Goal: Contribute content: Add original content to the website for others to see

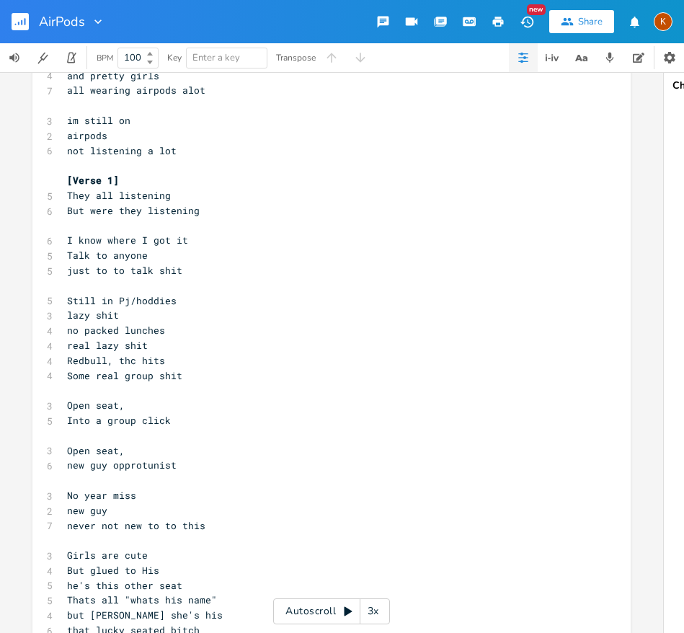
scroll to position [132, 0]
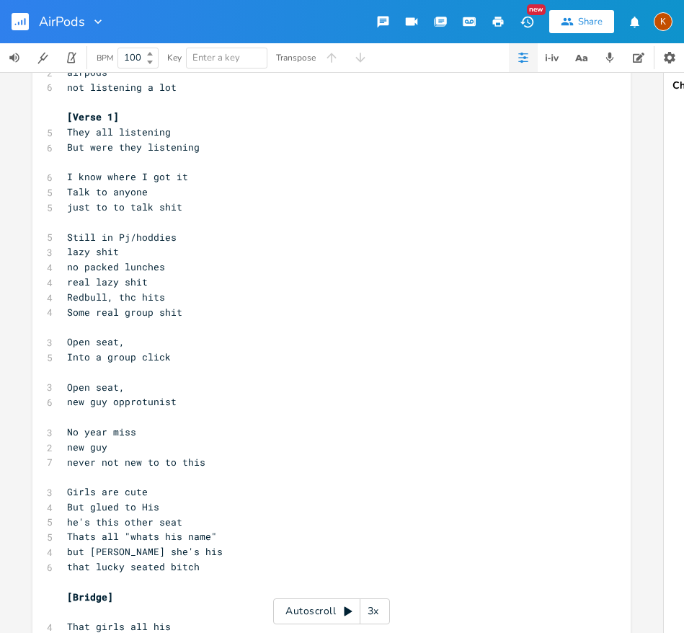
click at [143, 430] on pre "No year miss" at bounding box center [324, 432] width 521 height 15
click at [136, 415] on pre "​" at bounding box center [324, 416] width 521 height 15
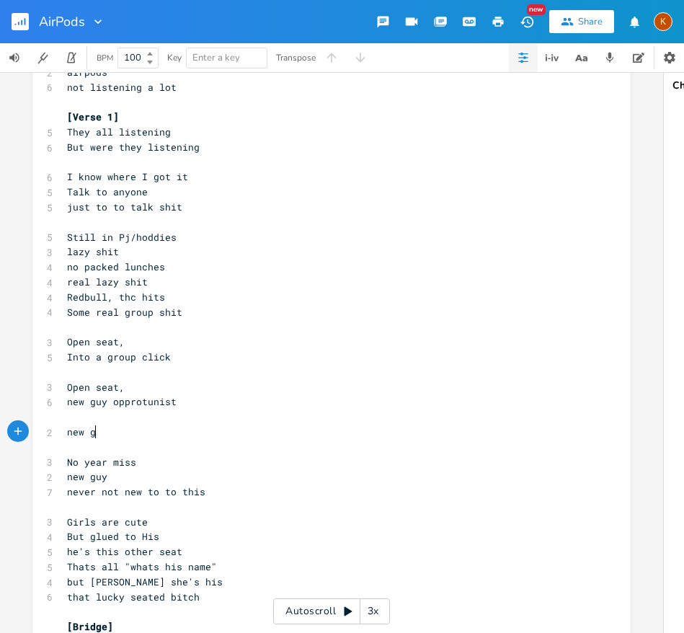
type textarea "new guy"
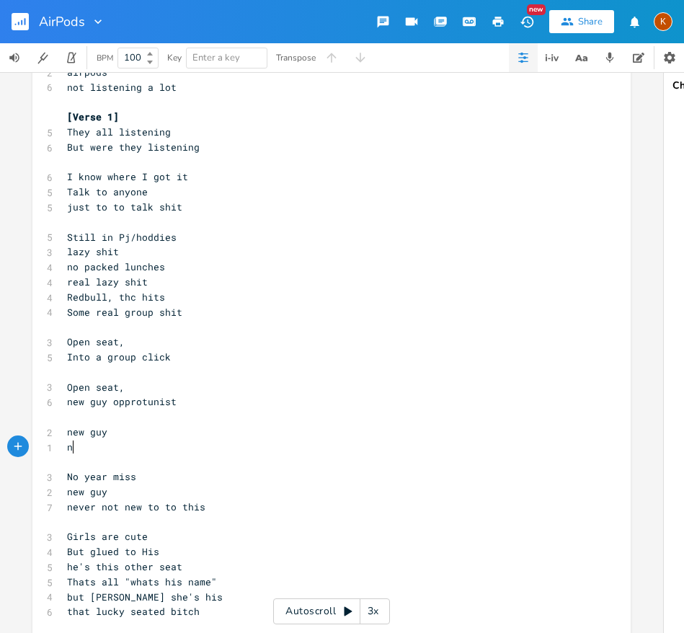
type textarea "new"
type textarea "ew year"
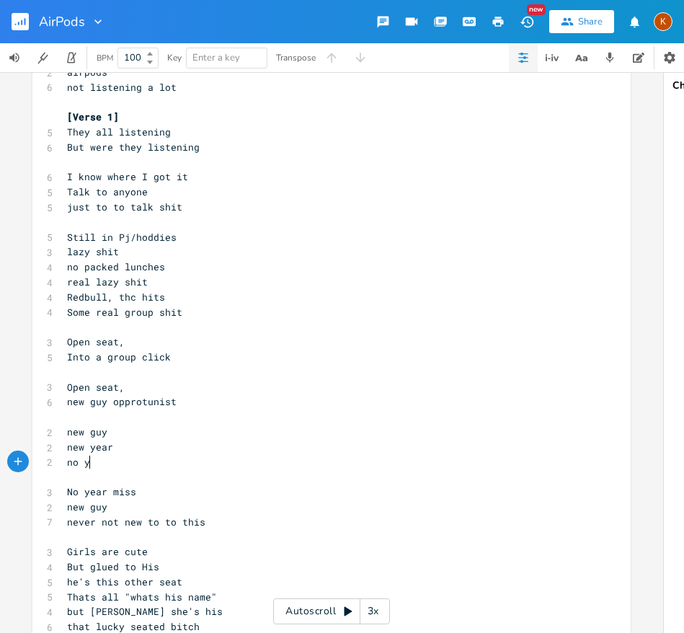
type textarea "no year"
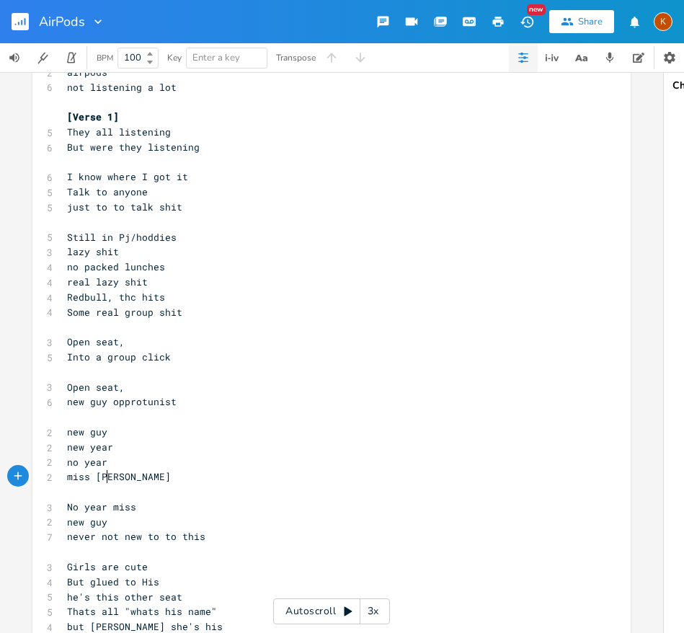
type textarea "miss you"
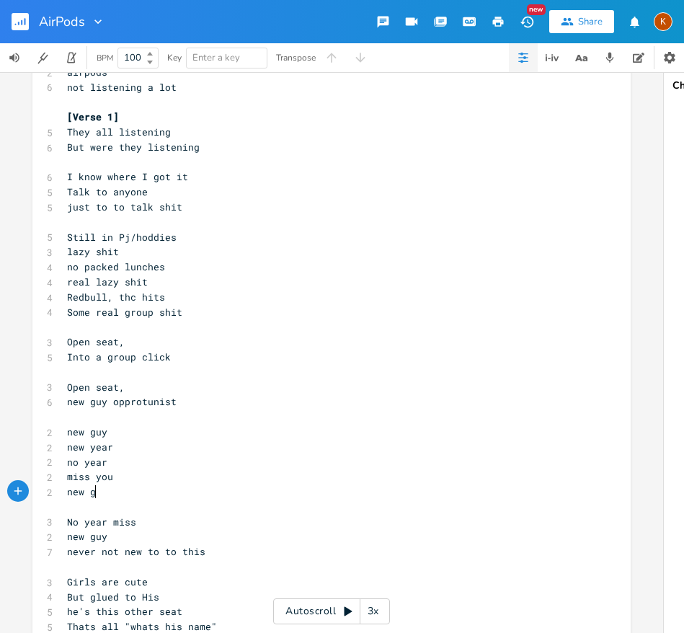
type textarea "new guy"
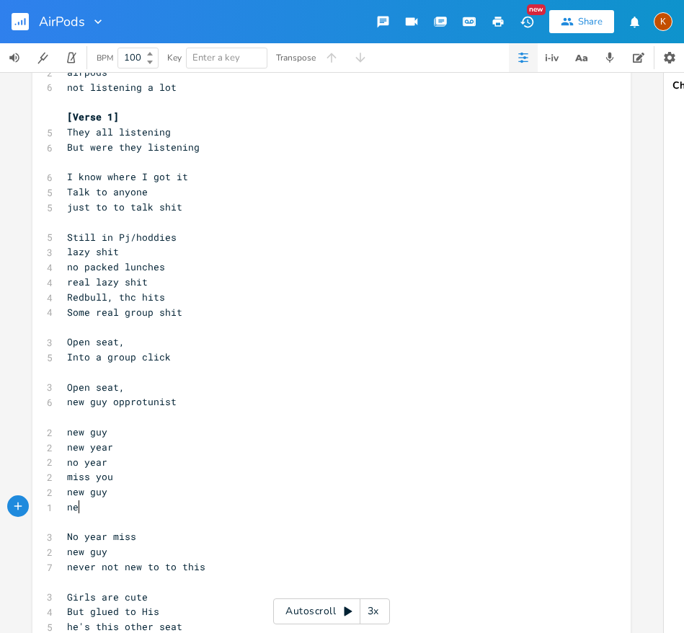
type textarea "ne"
type textarea "w dude"
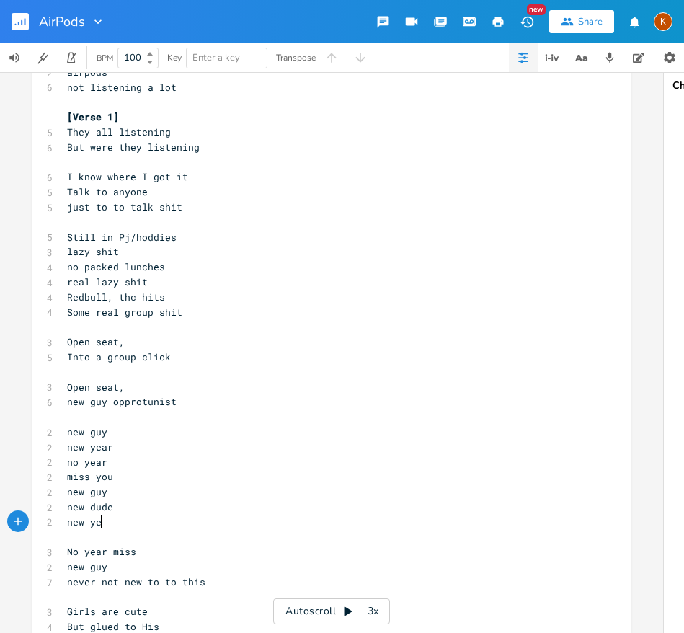
type textarea "new year"
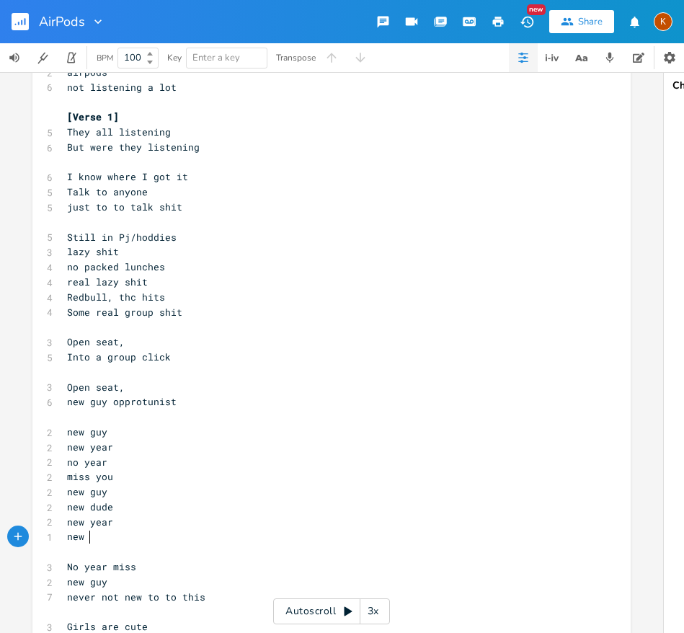
type textarea "new you"
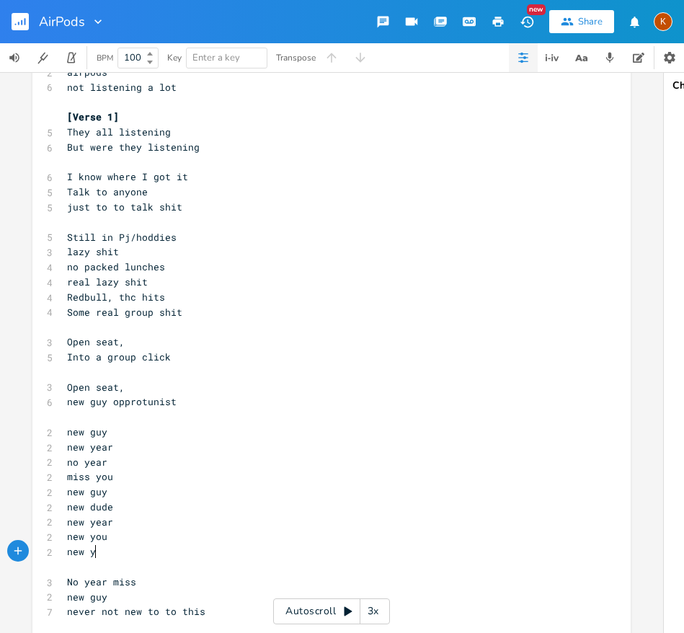
type textarea "new you"
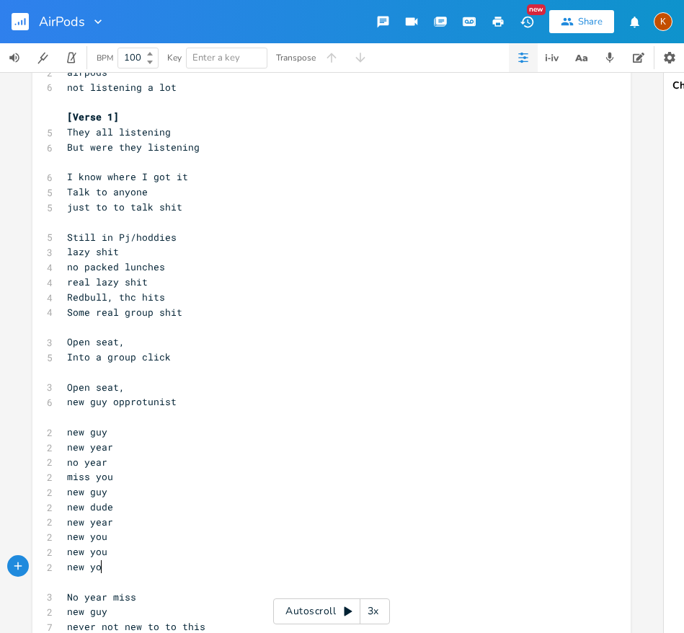
type textarea "new you"
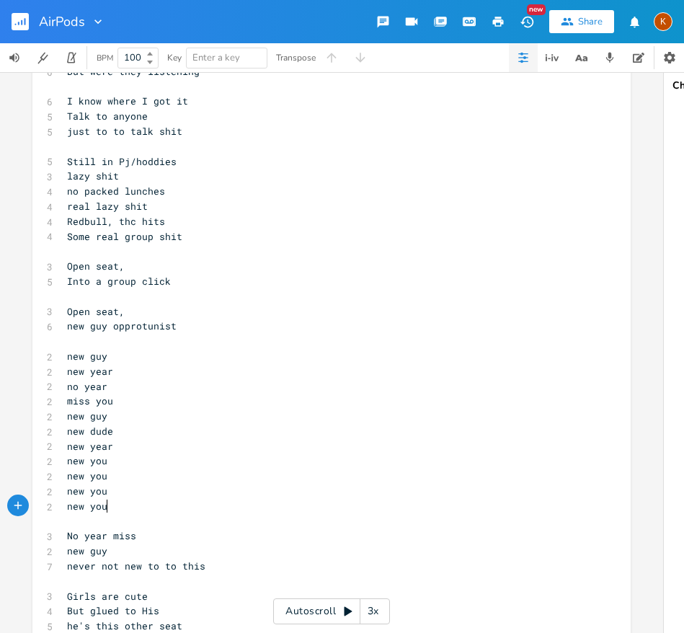
scroll to position [283, 0]
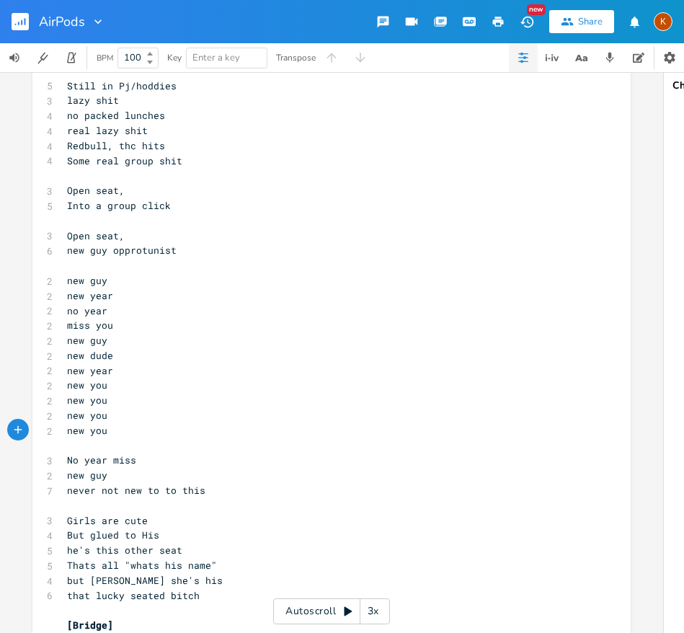
type textarea "new you"
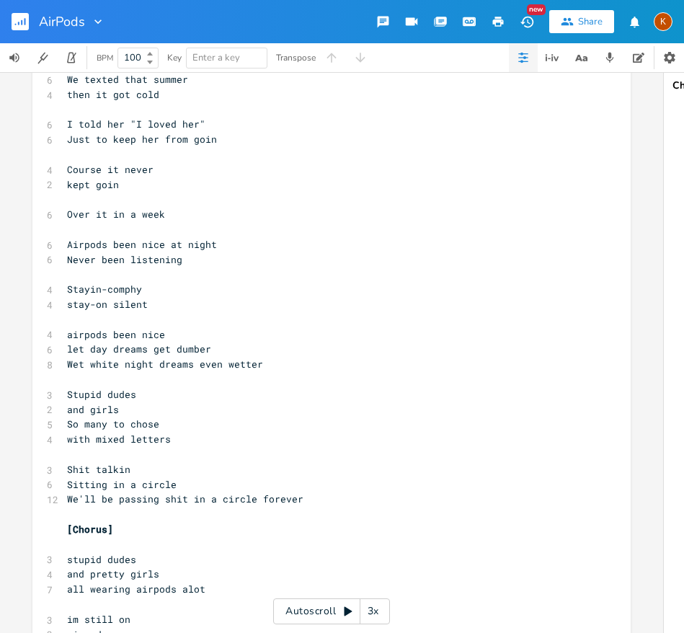
scroll to position [2702, 0]
